Goal: Task Accomplishment & Management: Manage account settings

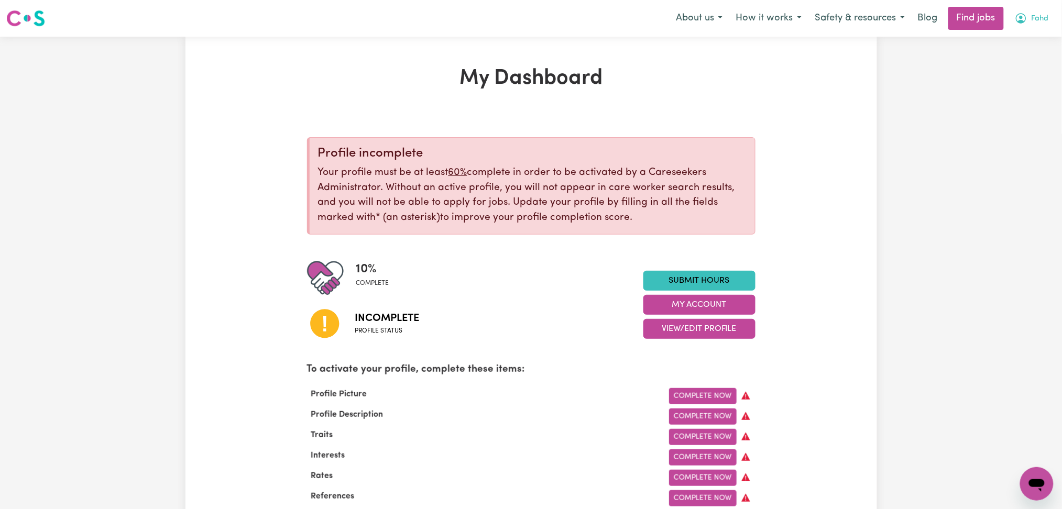
click at [1042, 18] on span "Fahd" at bounding box center [1040, 19] width 17 height 12
click at [1026, 83] on link "Logout" at bounding box center [1014, 80] width 83 height 20
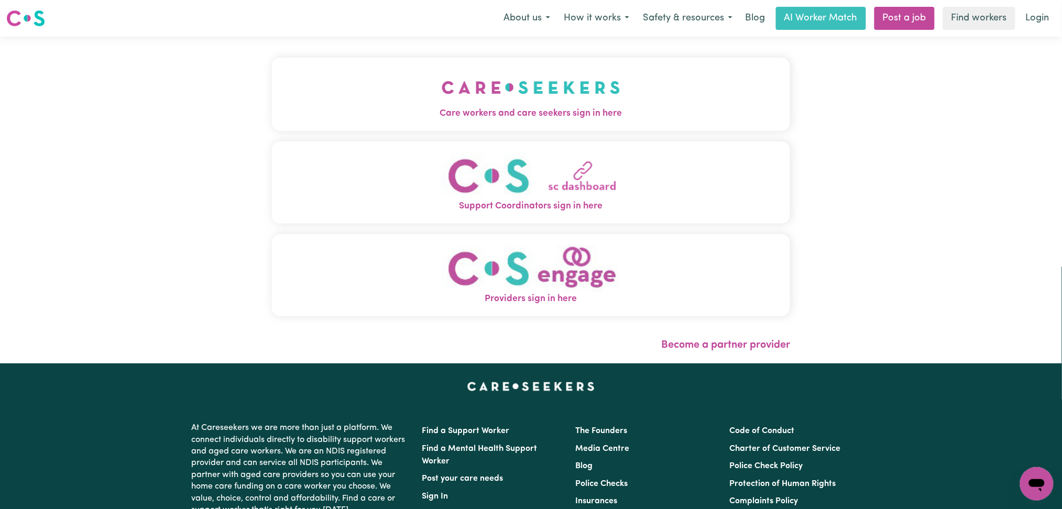
click at [556, 101] on div "Care workers and care seekers sign in here Support Coordinators sign in here Pr…" at bounding box center [532, 200] width 532 height 327
click at [481, 95] on img "Care workers and care seekers sign in here" at bounding box center [531, 87] width 179 height 39
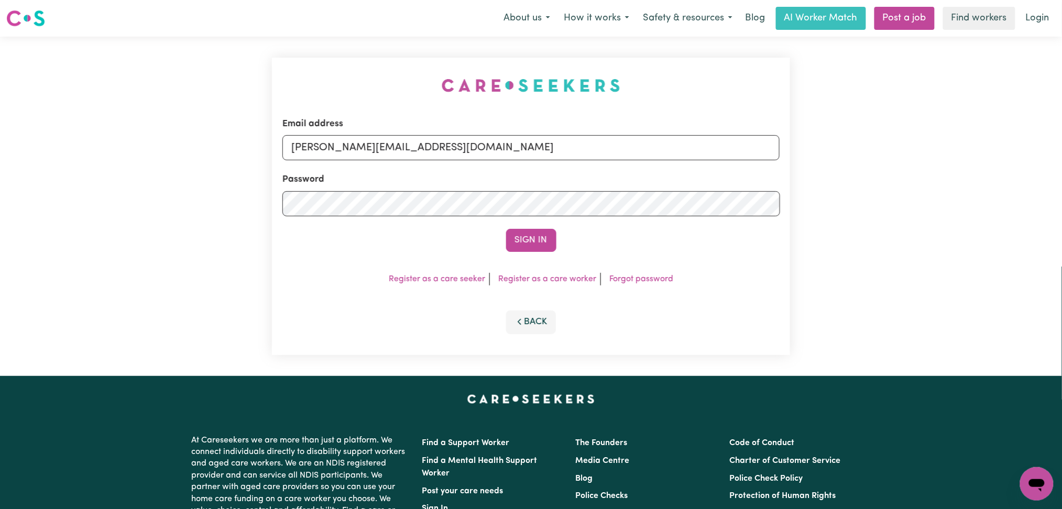
click at [379, 183] on div "Password" at bounding box center [532, 194] width 498 height 43
click at [359, 157] on input "[PERSON_NAME][EMAIL_ADDRESS][DOMAIN_NAME]" at bounding box center [532, 147] width 498 height 25
drag, startPoint x: 345, startPoint y: 145, endPoint x: 610, endPoint y: 145, distance: 265.2
click at [610, 144] on input "Superuser~[EMAIL_ADDRESS][DOMAIN_NAME]" at bounding box center [532, 147] width 498 height 25
type input "Superuser~[EMAIL_ADDRESS][DOMAIN_NAME]"
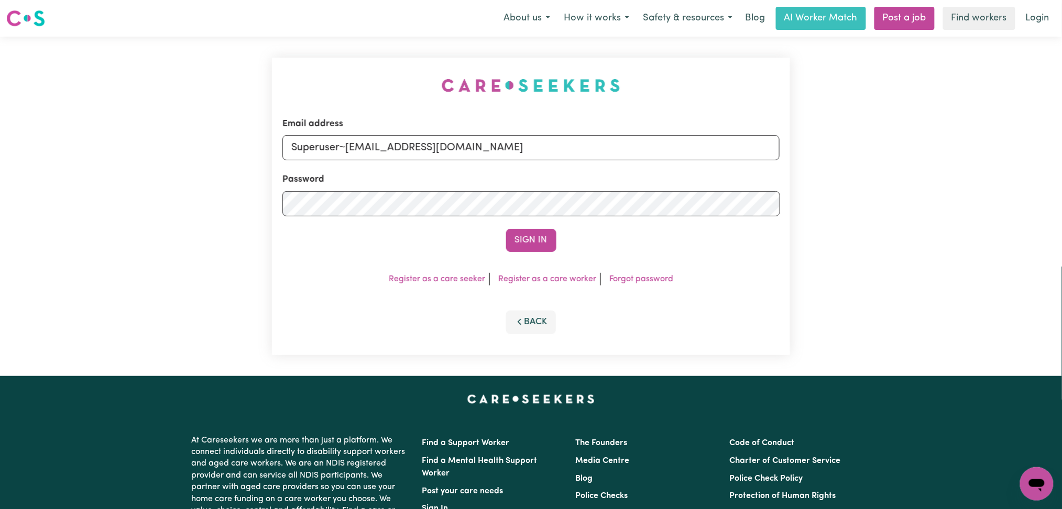
click at [557, 248] on div "Sign In" at bounding box center [532, 240] width 498 height 23
click at [550, 243] on button "Sign In" at bounding box center [531, 240] width 50 height 23
